Goal: Task Accomplishment & Management: Manage account settings

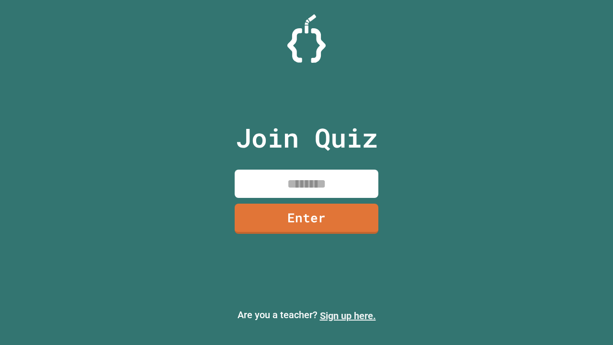
click at [348, 316] on link "Sign up here." at bounding box center [348, 315] width 56 height 11
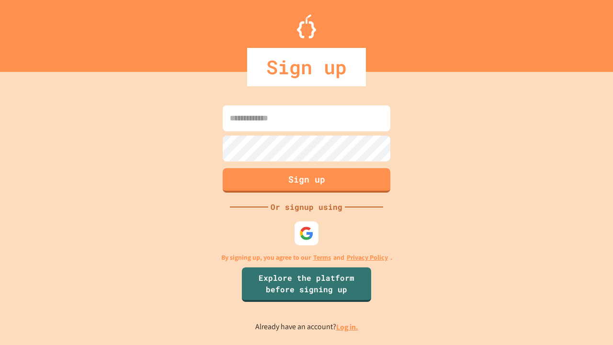
click at [348, 327] on link "Log in." at bounding box center [347, 327] width 22 height 10
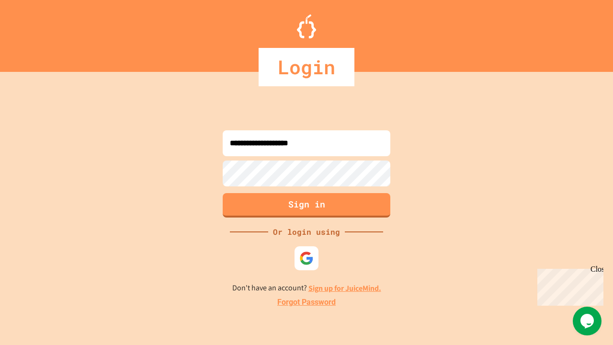
type input "**********"
